Goal: Information Seeking & Learning: Learn about a topic

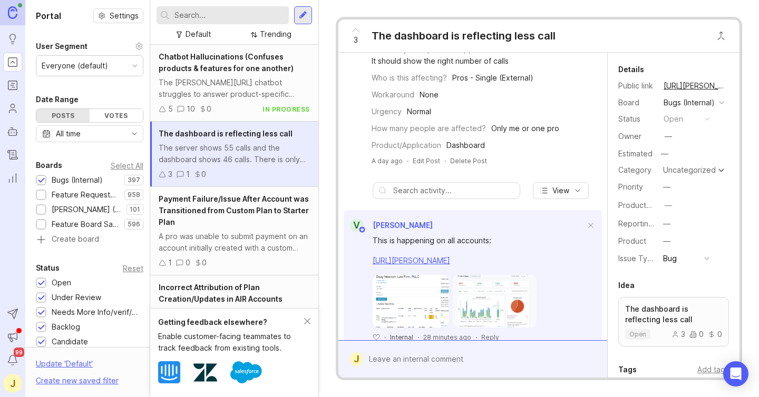
scroll to position [149, 0]
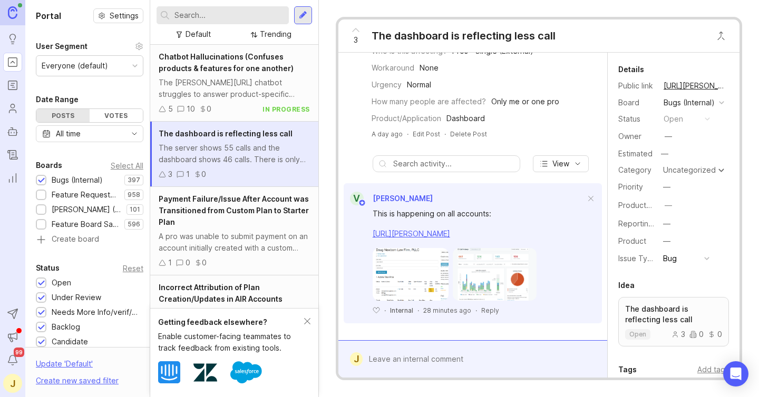
click at [359, 30] on icon at bounding box center [356, 30] width 13 height 13
